Goal: Task Accomplishment & Management: Manage account settings

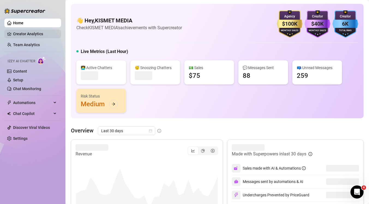
click at [37, 35] on link "Creator Analytics" at bounding box center [35, 33] width 44 height 9
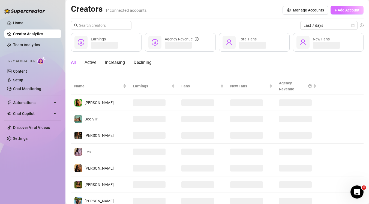
click at [351, 8] on span "+ Add Account" at bounding box center [347, 10] width 25 height 4
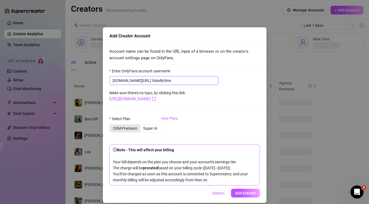
type input "itskellytime"
click at [128, 128] on div "CRM Premium" at bounding box center [125, 128] width 30 height 8
click at [111, 125] on input "CRM Premium" at bounding box center [111, 125] width 0 height 0
click at [244, 193] on span "Add Creator" at bounding box center [245, 193] width 21 height 4
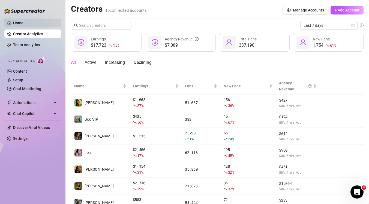
click at [23, 22] on link "Home" at bounding box center [18, 23] width 10 height 4
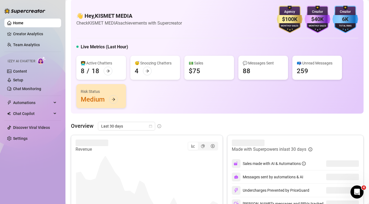
scroll to position [17, 0]
